Goal: Go to known website: Access a specific website the user already knows

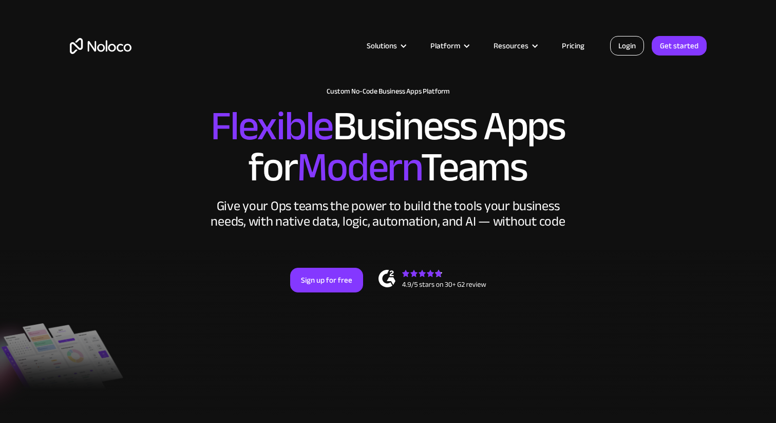
click at [613, 50] on link "Login" at bounding box center [627, 46] width 34 height 20
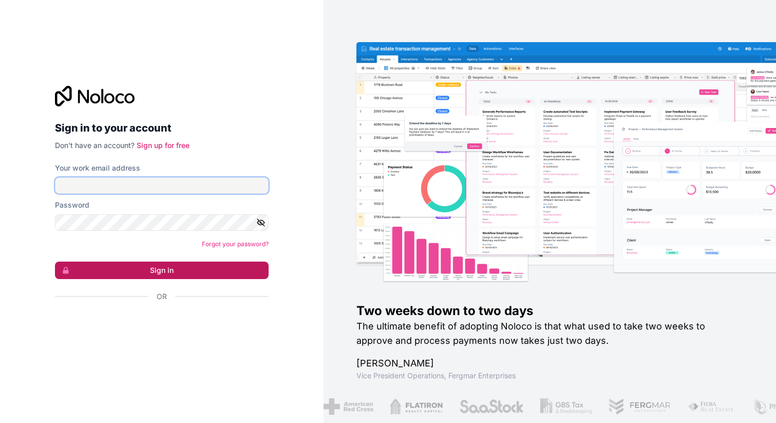
type input "[PERSON_NAME][EMAIL_ADDRESS][DOMAIN_NAME]"
click at [165, 274] on button "Sign in" at bounding box center [162, 269] width 214 height 17
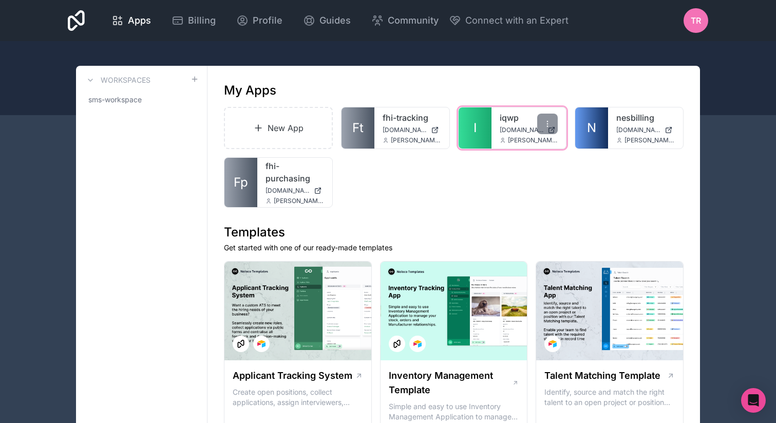
click at [481, 140] on link "I" at bounding box center [475, 127] width 33 height 41
